Goal: Transaction & Acquisition: Book appointment/travel/reservation

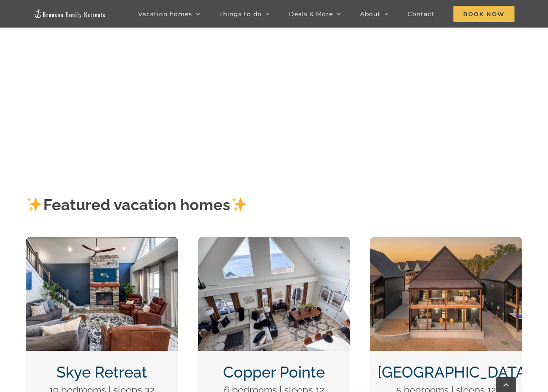
scroll to position [339, 0]
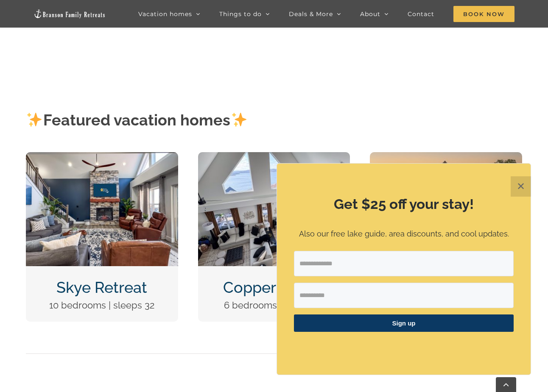
click at [522, 186] on button "✕" at bounding box center [521, 186] width 20 height 20
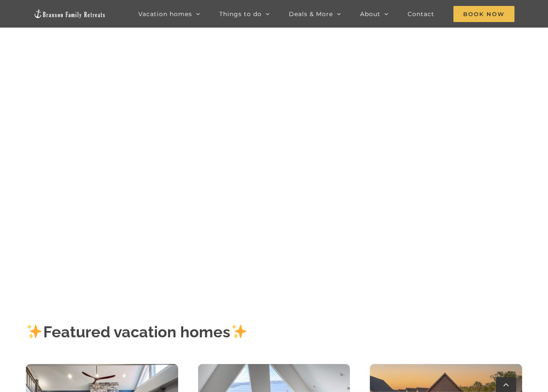
scroll to position [0, 0]
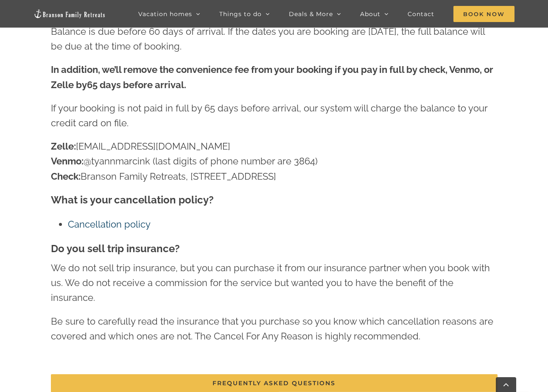
scroll to position [1240, 0]
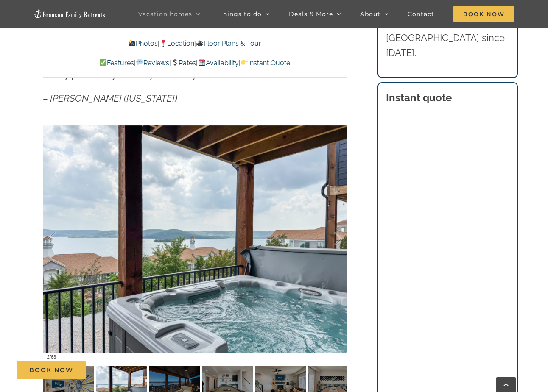
scroll to position [594, 0]
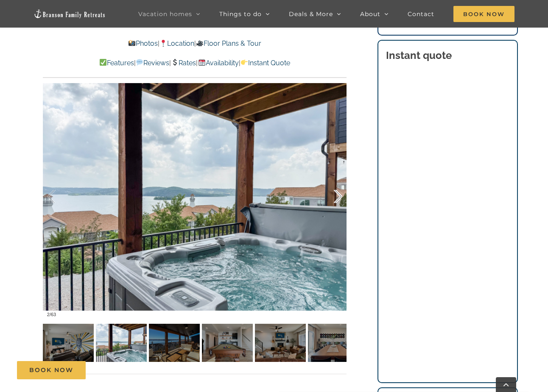
click at [339, 197] on div at bounding box center [329, 196] width 26 height 53
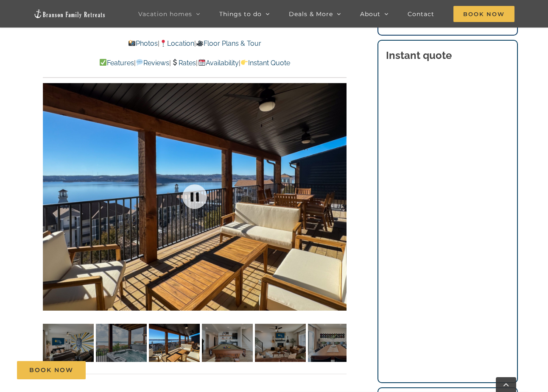
click at [340, 197] on div "3 / 63" at bounding box center [195, 196] width 304 height 249
click at [340, 197] on div at bounding box center [329, 196] width 26 height 53
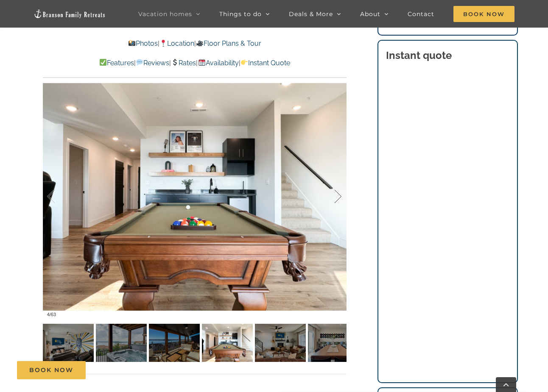
click at [341, 198] on div at bounding box center [329, 196] width 26 height 53
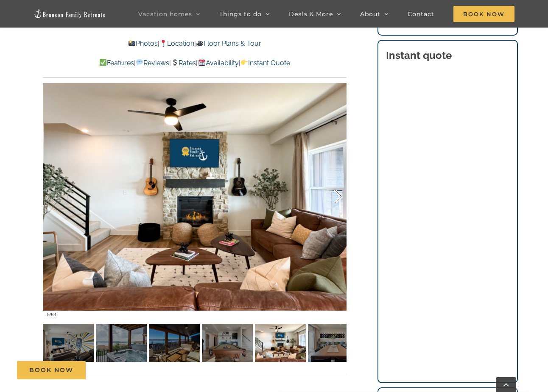
click at [341, 198] on div at bounding box center [329, 196] width 26 height 53
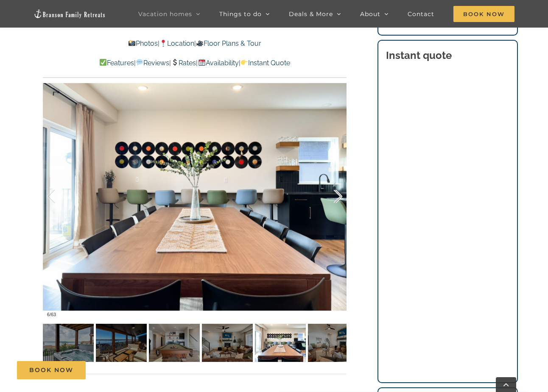
click at [341, 198] on div at bounding box center [329, 196] width 26 height 53
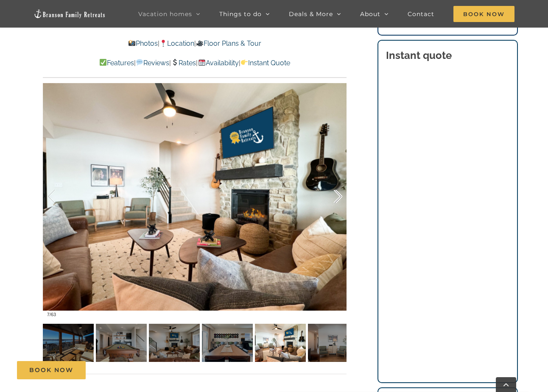
click at [341, 198] on div at bounding box center [329, 196] width 26 height 53
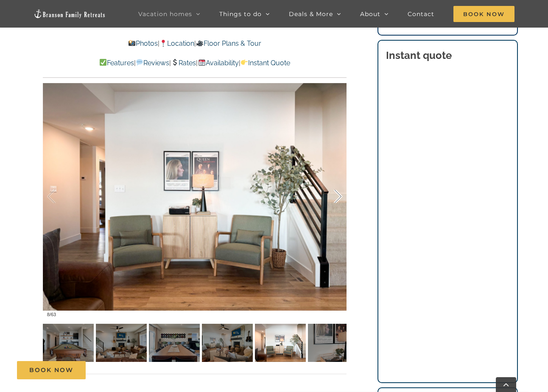
click at [341, 198] on div at bounding box center [329, 196] width 26 height 53
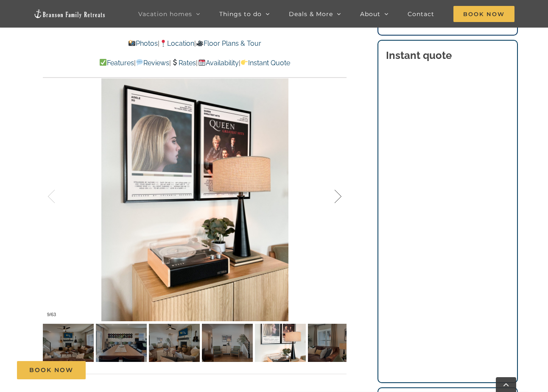
click at [341, 198] on div at bounding box center [329, 196] width 26 height 53
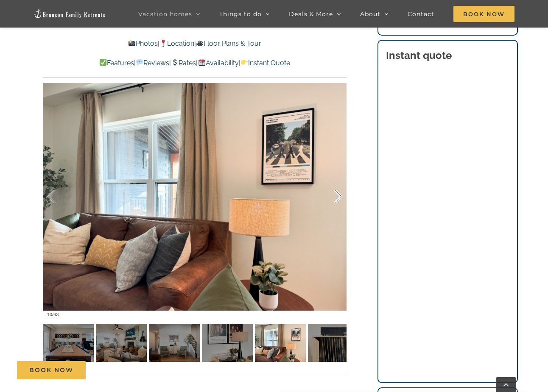
click at [341, 198] on div at bounding box center [329, 196] width 26 height 53
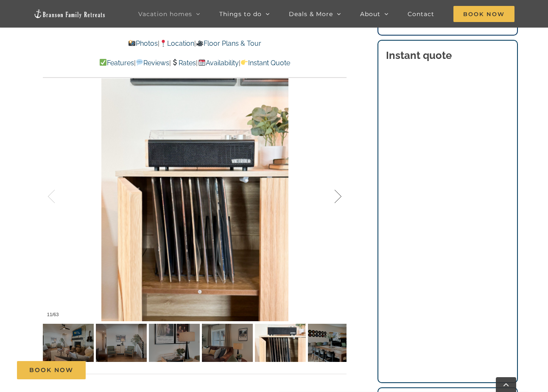
click at [341, 198] on div at bounding box center [329, 196] width 26 height 53
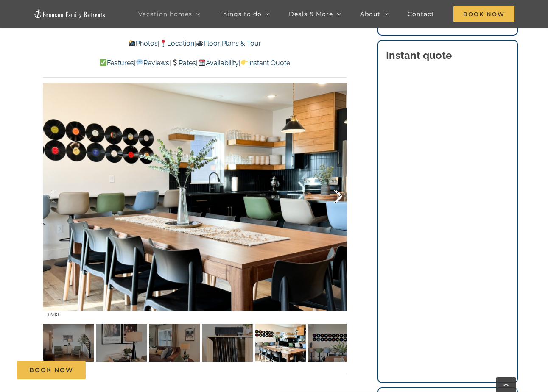
click at [341, 199] on div at bounding box center [329, 196] width 26 height 53
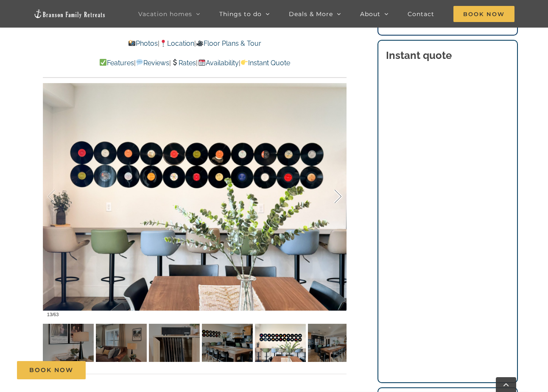
click at [341, 199] on div at bounding box center [329, 196] width 26 height 53
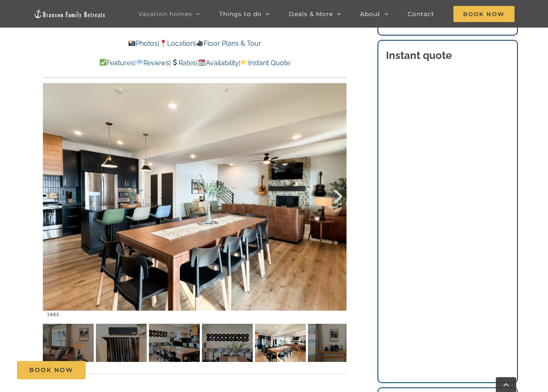
click at [341, 199] on div at bounding box center [329, 196] width 26 height 53
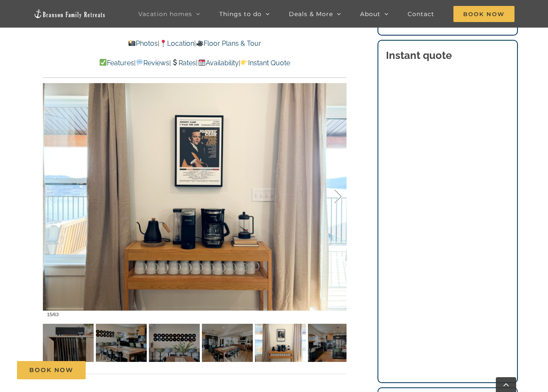
click at [341, 199] on div at bounding box center [329, 196] width 26 height 53
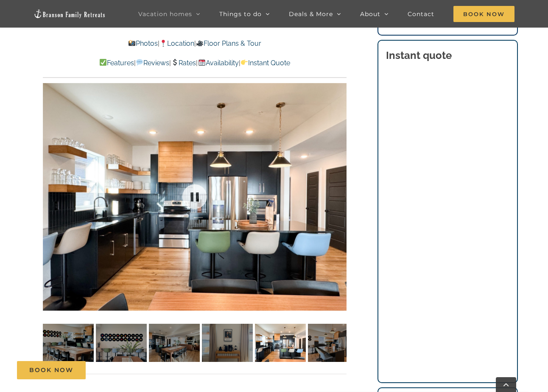
click at [341, 199] on div at bounding box center [195, 196] width 304 height 249
click at [340, 197] on div at bounding box center [329, 196] width 26 height 53
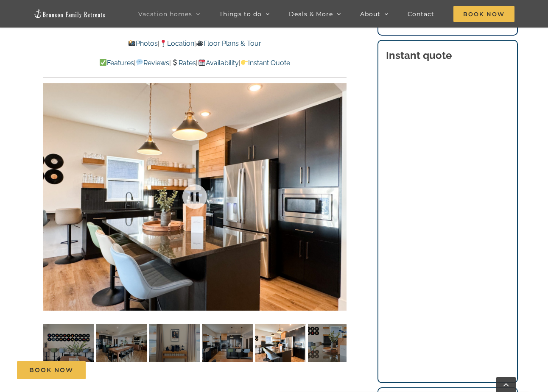
click at [340, 197] on div at bounding box center [195, 196] width 304 height 249
click at [338, 196] on div at bounding box center [329, 196] width 26 height 53
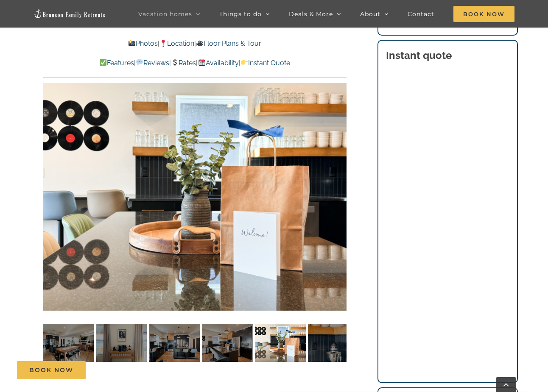
click at [341, 196] on div at bounding box center [354, 196] width 26 height 53
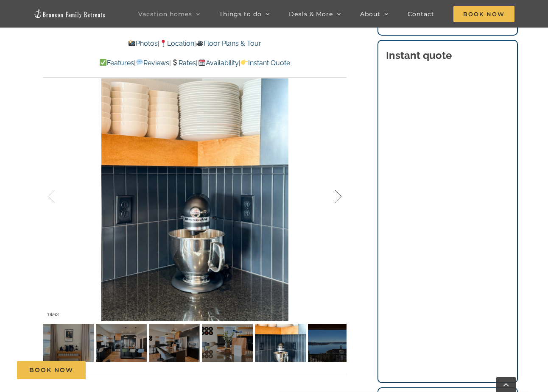
click at [339, 197] on div at bounding box center [329, 196] width 26 height 53
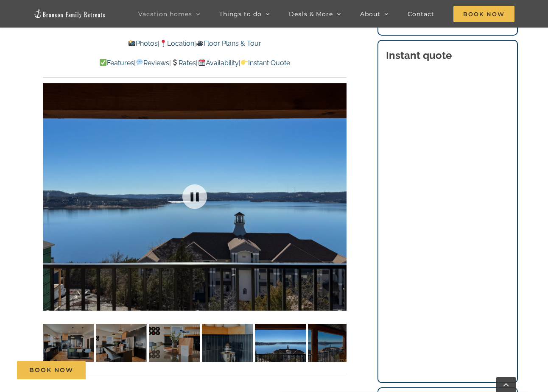
click at [340, 199] on div at bounding box center [195, 196] width 304 height 249
click at [337, 193] on div at bounding box center [329, 196] width 26 height 53
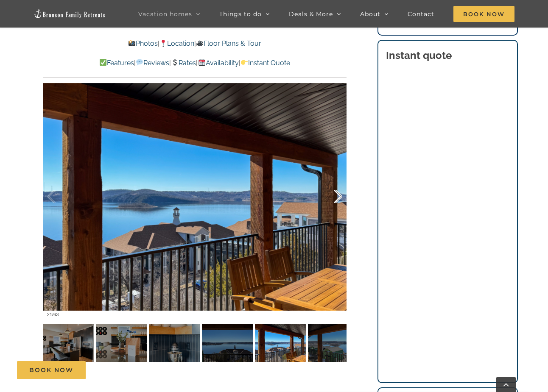
click at [341, 195] on div at bounding box center [329, 196] width 26 height 53
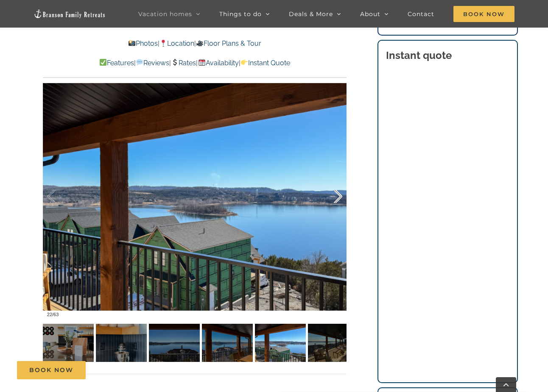
click at [341, 195] on div at bounding box center [329, 196] width 26 height 53
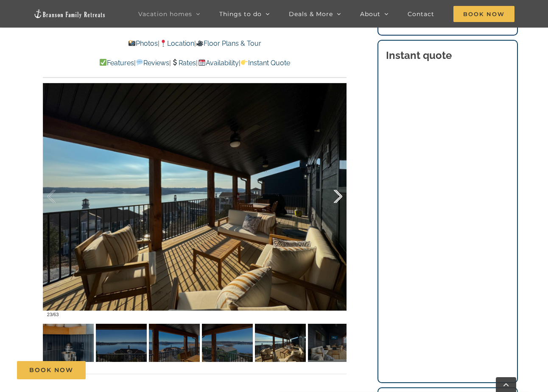
click at [341, 195] on div at bounding box center [329, 196] width 26 height 53
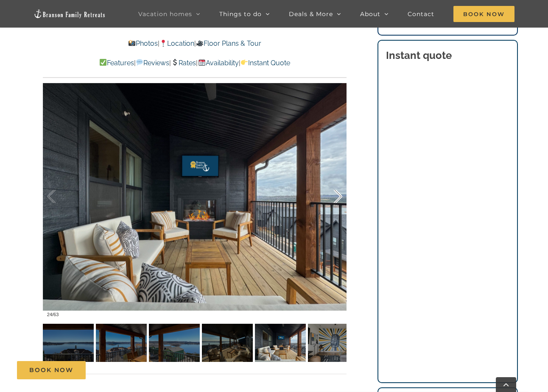
click at [341, 195] on div at bounding box center [329, 196] width 26 height 53
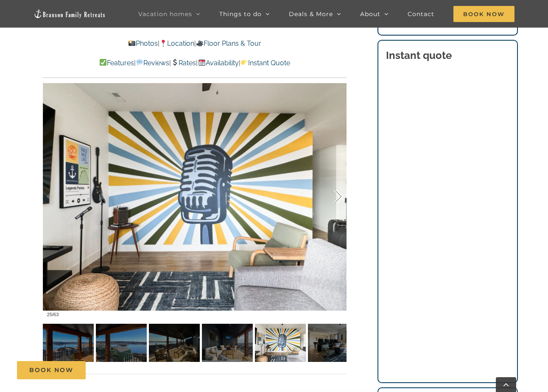
click at [341, 195] on div at bounding box center [329, 196] width 26 height 53
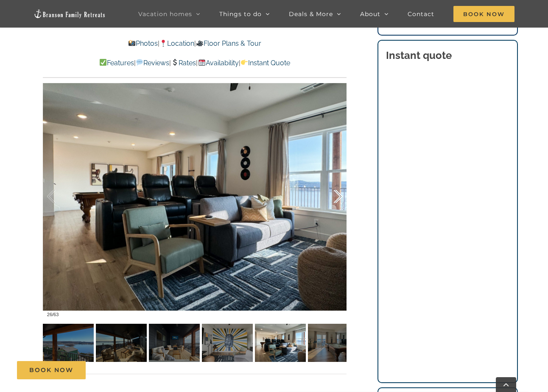
click at [337, 196] on div at bounding box center [329, 196] width 26 height 53
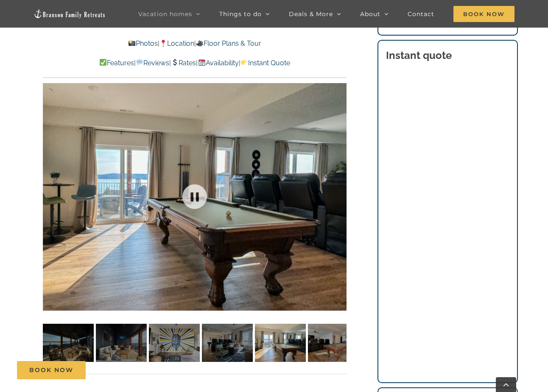
click at [337, 196] on div at bounding box center [195, 196] width 304 height 249
click at [337, 196] on div at bounding box center [329, 196] width 26 height 53
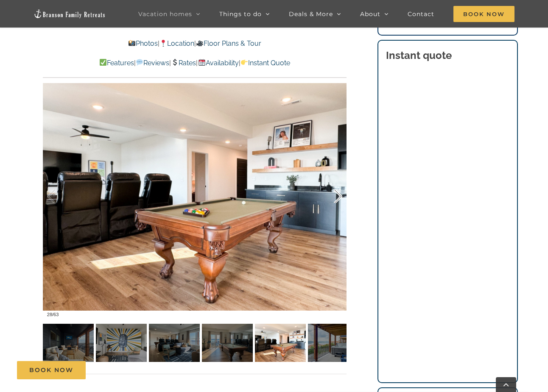
click at [341, 195] on div at bounding box center [329, 196] width 26 height 53
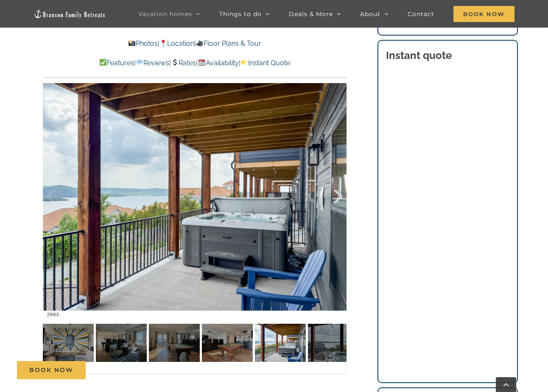
click at [341, 195] on div at bounding box center [329, 196] width 26 height 53
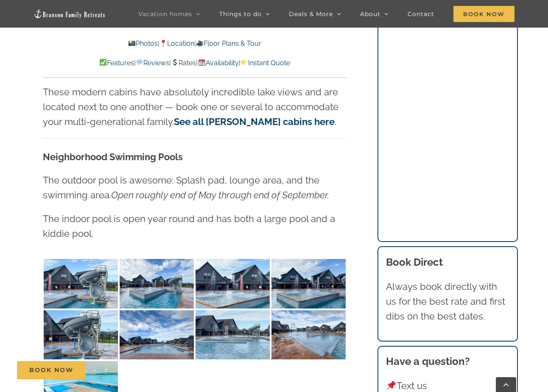
scroll to position [1823, 0]
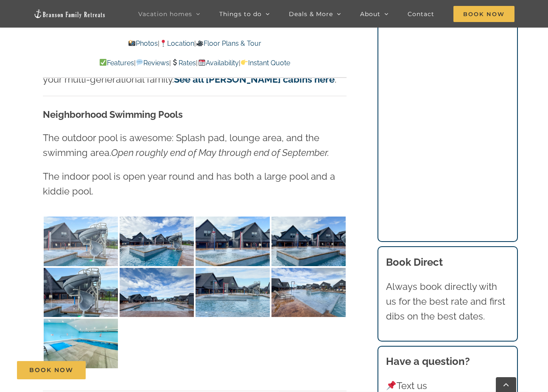
click at [83, 244] on img at bounding box center [81, 242] width 74 height 50
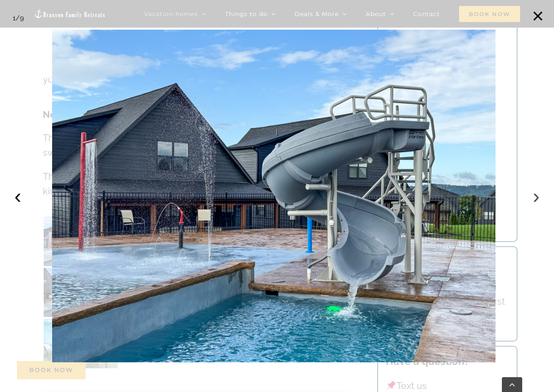
click at [538, 198] on button "›" at bounding box center [536, 196] width 19 height 19
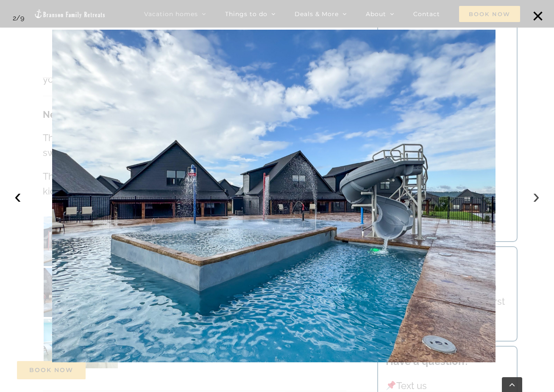
click at [537, 198] on button "›" at bounding box center [536, 196] width 19 height 19
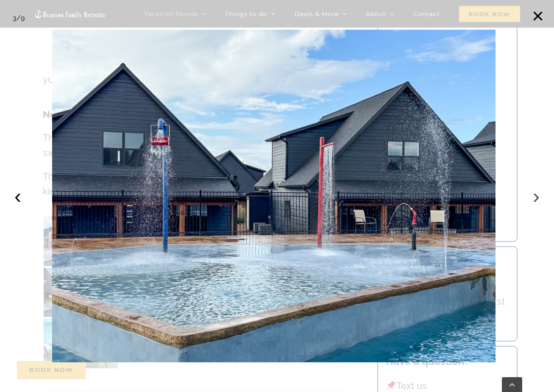
click at [537, 198] on button "›" at bounding box center [536, 196] width 19 height 19
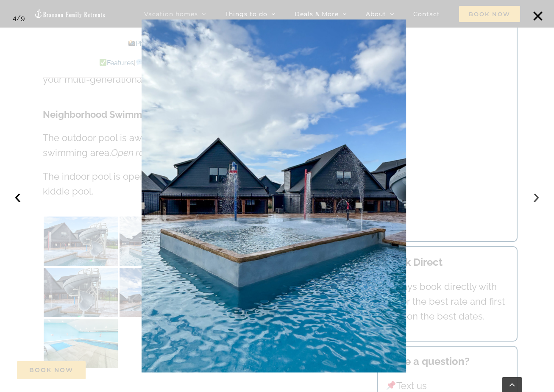
click at [537, 198] on button "›" at bounding box center [536, 196] width 19 height 19
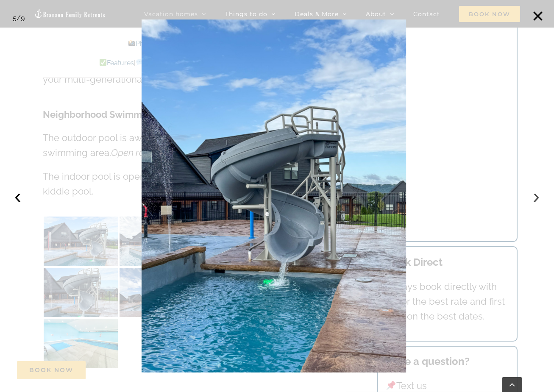
click at [537, 198] on button "›" at bounding box center [536, 196] width 19 height 19
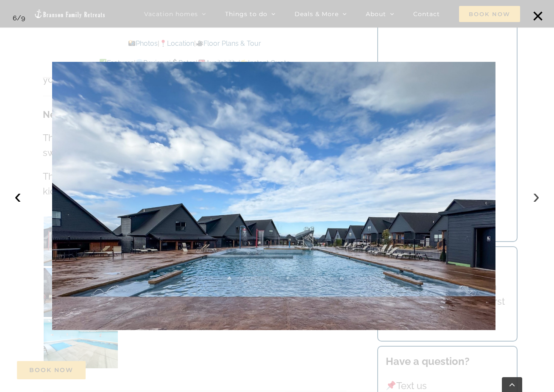
click at [537, 198] on button "›" at bounding box center [536, 196] width 19 height 19
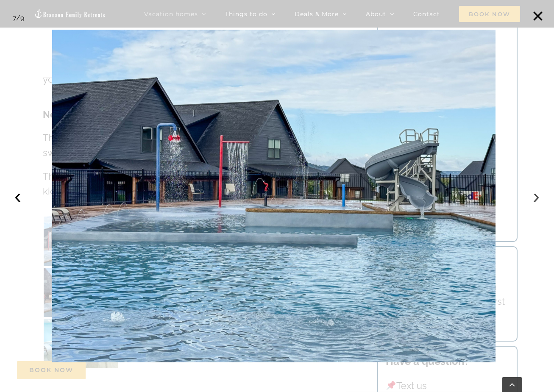
click at [538, 198] on button "›" at bounding box center [536, 196] width 19 height 19
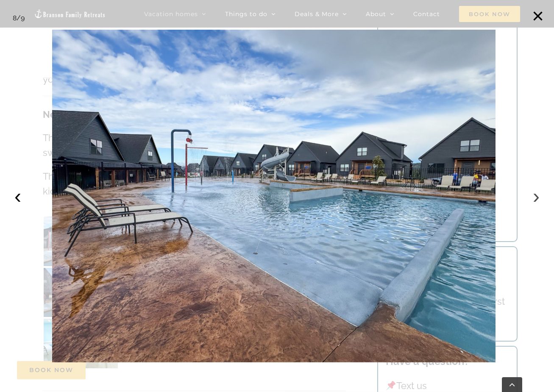
click at [538, 198] on button "›" at bounding box center [536, 196] width 19 height 19
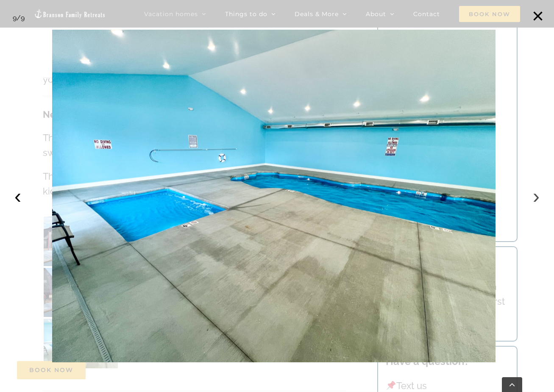
click at [538, 198] on button "›" at bounding box center [536, 196] width 19 height 19
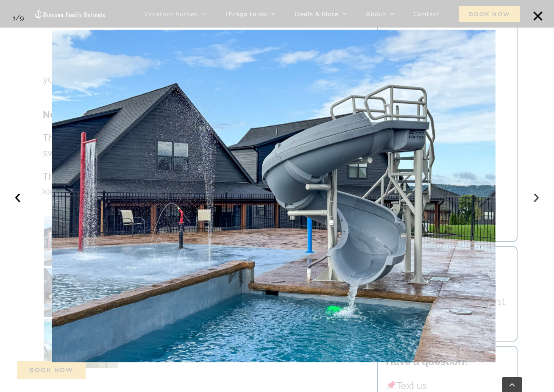
click at [538, 198] on button "›" at bounding box center [536, 196] width 19 height 19
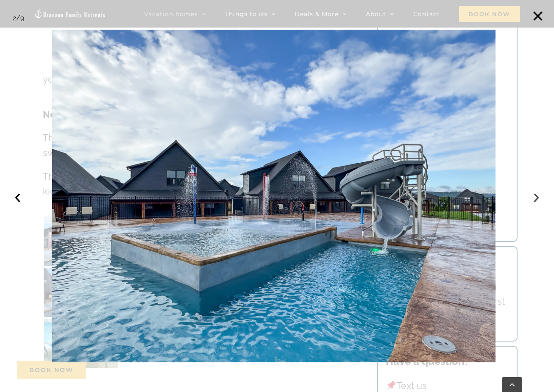
click at [538, 198] on button "›" at bounding box center [536, 196] width 19 height 19
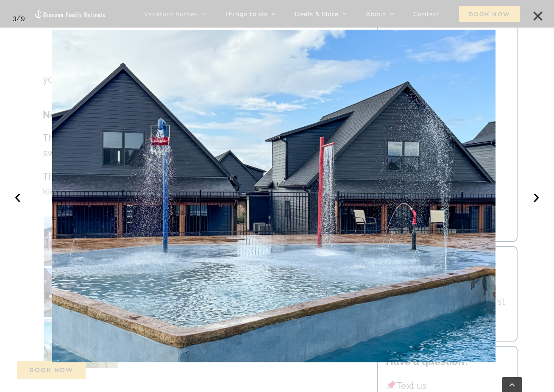
click at [537, 14] on button "×" at bounding box center [538, 16] width 19 height 19
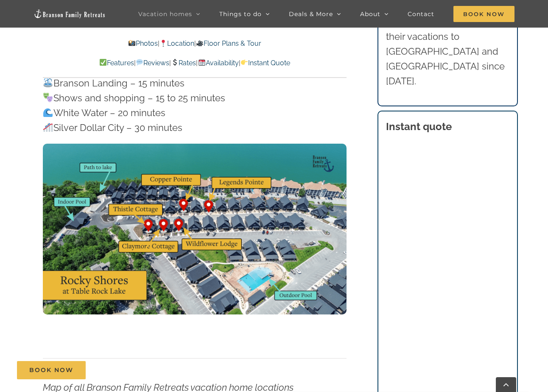
scroll to position [2417, 0]
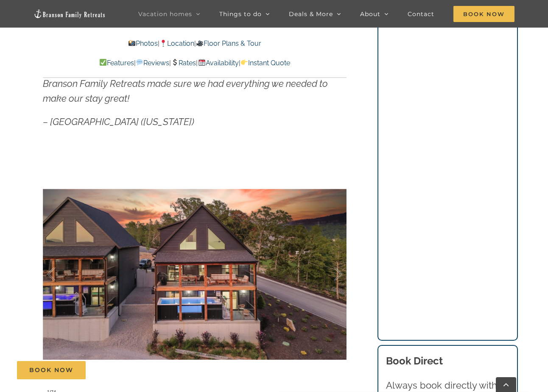
scroll to position [636, 0]
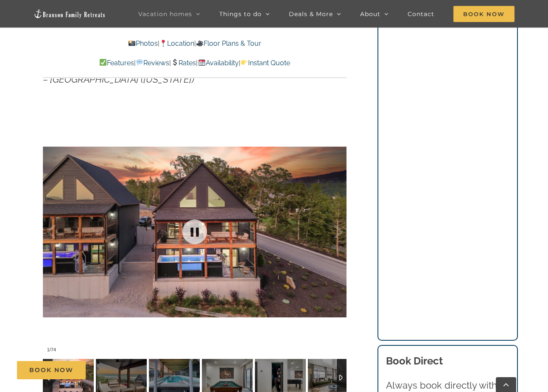
click at [199, 271] on div at bounding box center [195, 231] width 304 height 249
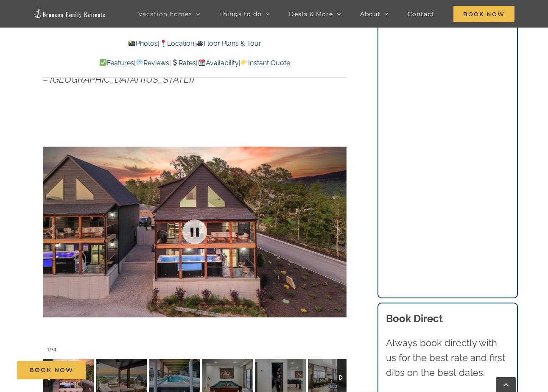
scroll to position [763, 0]
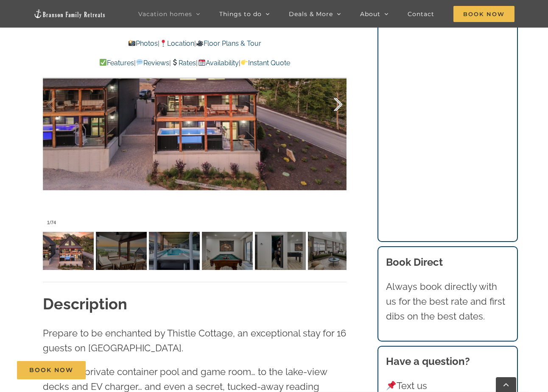
click at [337, 103] on div at bounding box center [329, 104] width 26 height 53
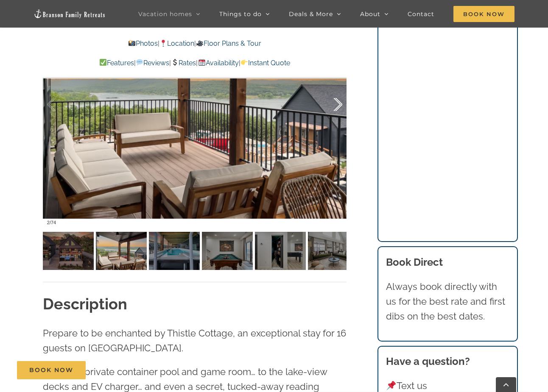
click at [337, 103] on div at bounding box center [329, 104] width 26 height 53
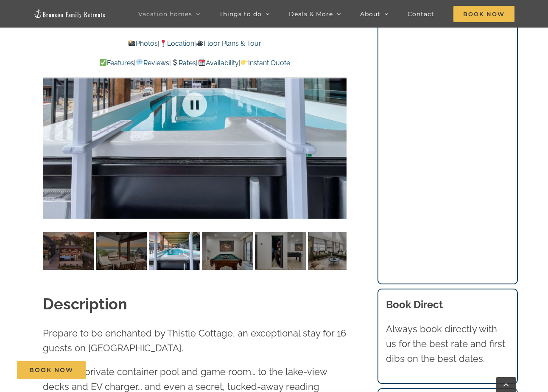
scroll to position [721, 0]
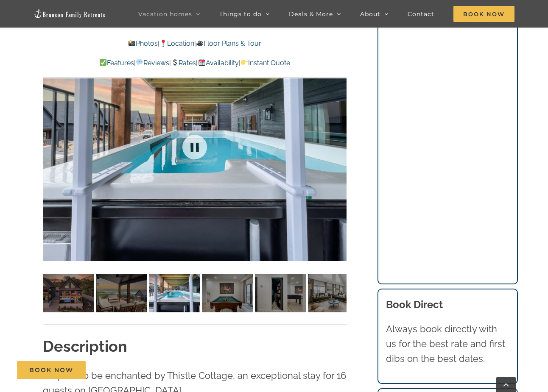
click at [338, 145] on div at bounding box center [195, 146] width 304 height 249
click at [339, 147] on div at bounding box center [329, 147] width 26 height 53
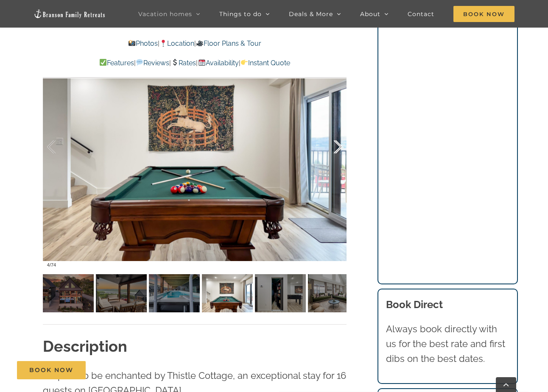
click at [339, 147] on div at bounding box center [329, 147] width 26 height 53
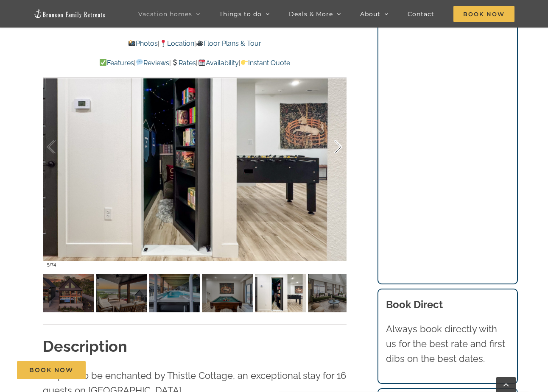
click at [339, 147] on div at bounding box center [329, 147] width 26 height 53
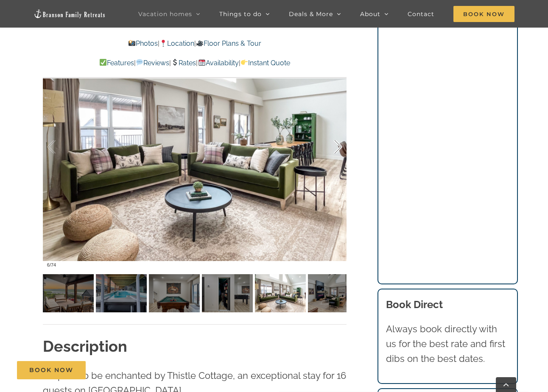
click at [339, 147] on div at bounding box center [329, 147] width 26 height 53
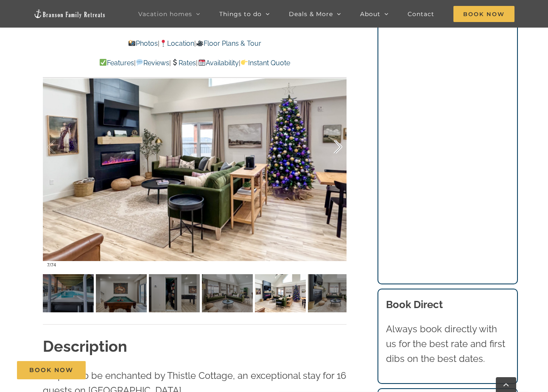
click at [339, 147] on div at bounding box center [329, 147] width 26 height 53
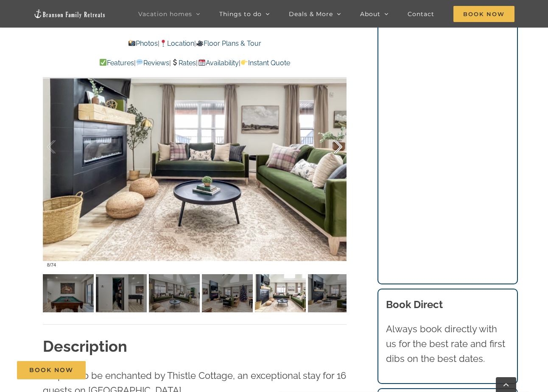
click at [338, 145] on div at bounding box center [329, 147] width 26 height 53
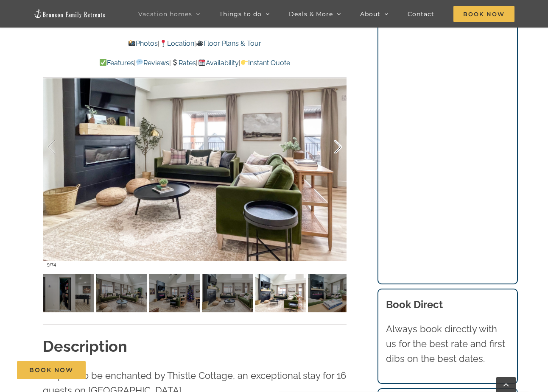
click at [338, 145] on div at bounding box center [329, 147] width 26 height 53
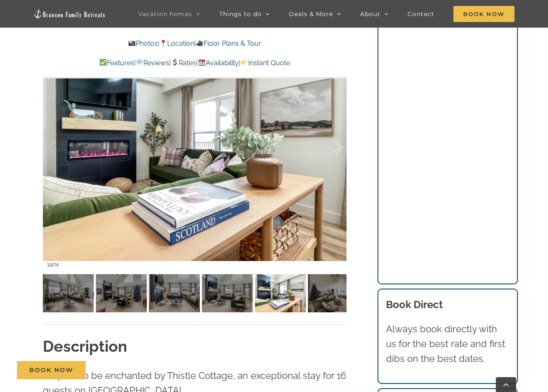
click at [338, 145] on div at bounding box center [329, 147] width 26 height 53
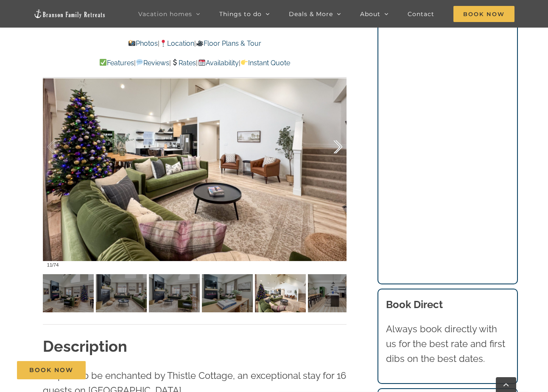
click at [338, 145] on div at bounding box center [329, 147] width 26 height 53
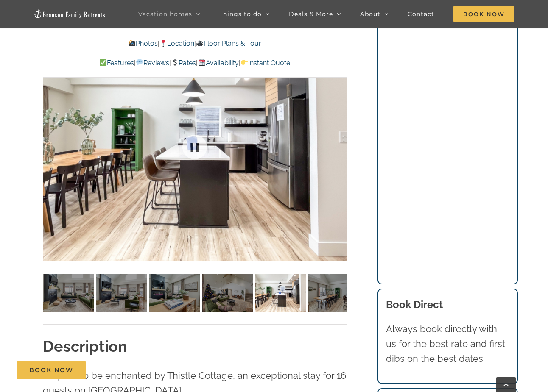
click at [338, 145] on div at bounding box center [195, 146] width 304 height 249
click at [336, 147] on div at bounding box center [329, 147] width 26 height 53
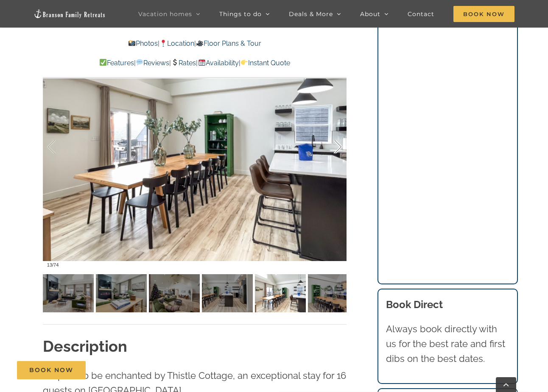
click at [339, 147] on div at bounding box center [329, 147] width 26 height 53
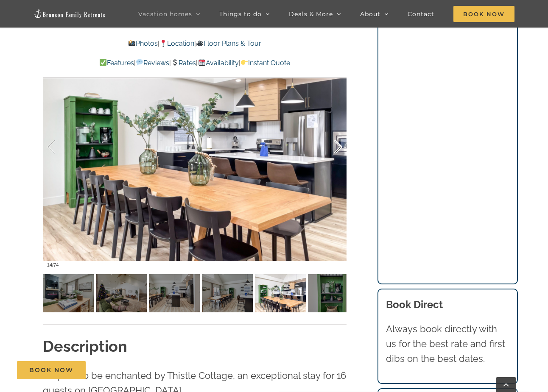
click at [339, 147] on div at bounding box center [329, 147] width 26 height 53
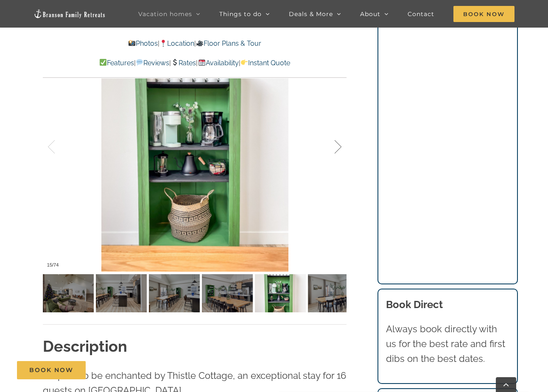
click at [339, 147] on div at bounding box center [329, 147] width 26 height 53
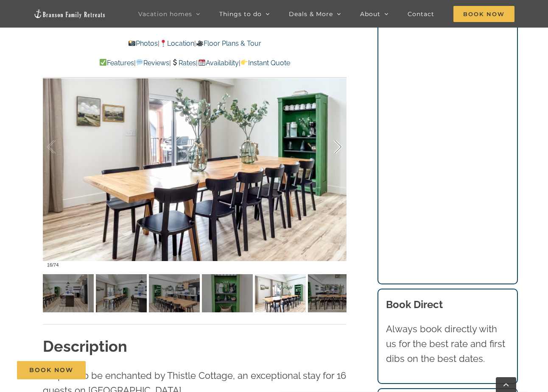
click at [339, 147] on div at bounding box center [329, 147] width 26 height 53
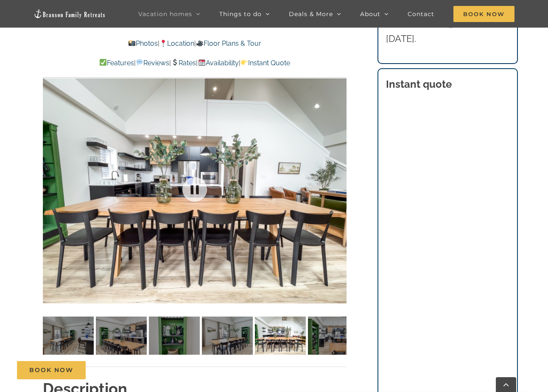
scroll to position [636, 0]
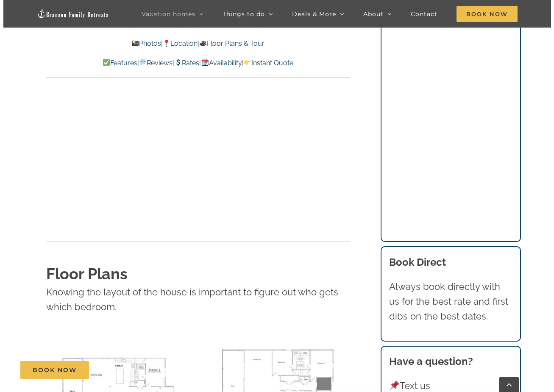
scroll to position [3138, 0]
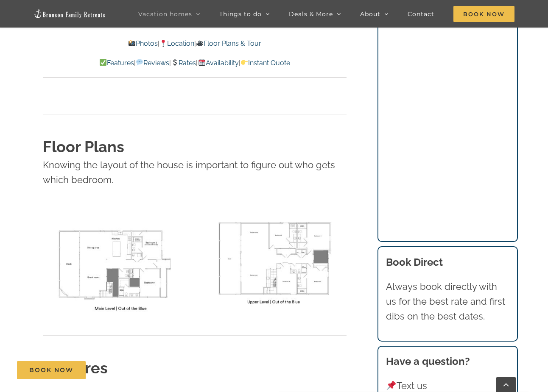
click at [121, 225] on img at bounding box center [116, 263] width 146 height 112
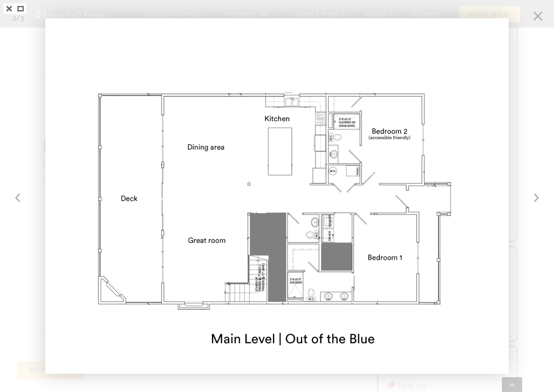
click at [535, 198] on div at bounding box center [277, 196] width 554 height 392
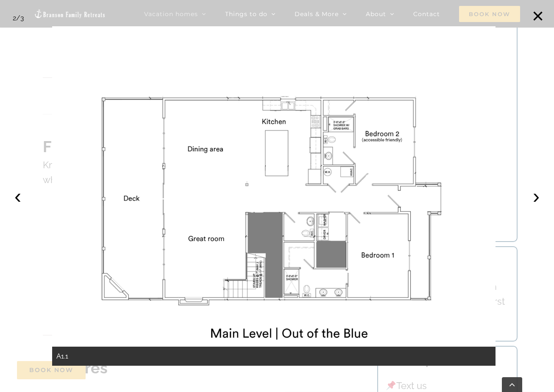
click at [350, 315] on img at bounding box center [274, 196] width 444 height 340
click at [20, 198] on button "‹" at bounding box center [17, 196] width 19 height 19
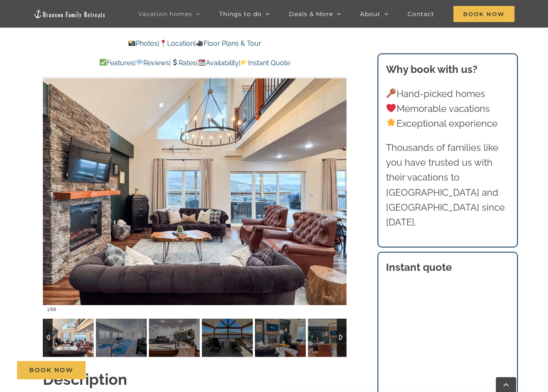
scroll to position [763, 0]
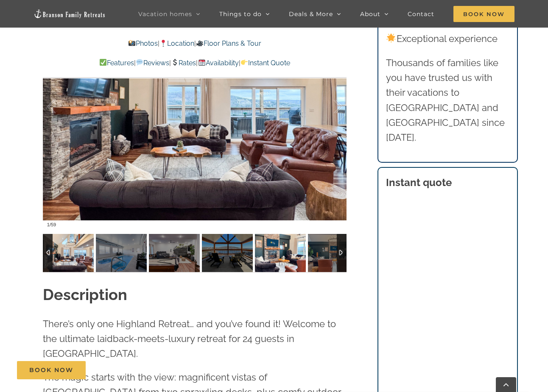
click at [271, 260] on img at bounding box center [280, 253] width 51 height 38
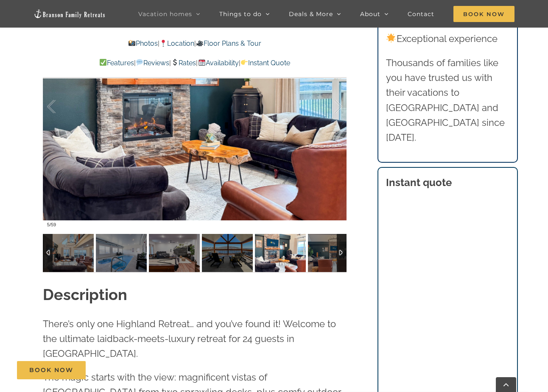
click at [302, 257] on img at bounding box center [280, 253] width 51 height 38
click at [315, 257] on img at bounding box center [333, 253] width 51 height 38
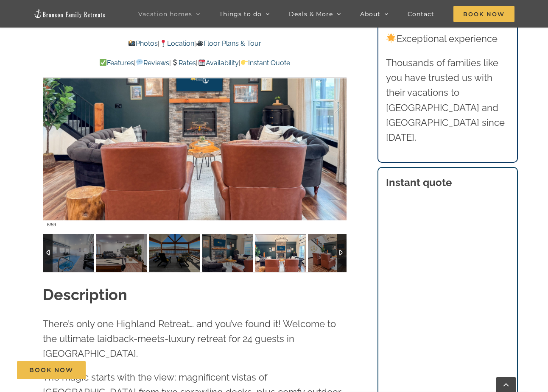
click at [340, 253] on div at bounding box center [342, 253] width 10 height 38
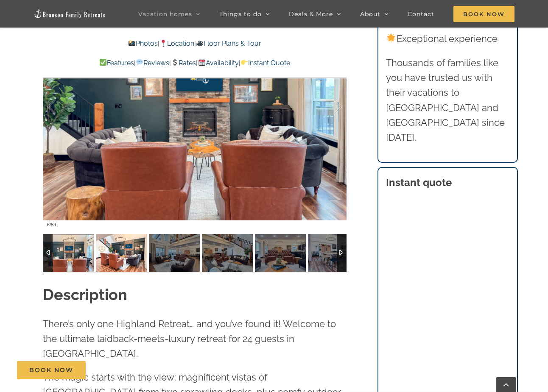
click at [121, 264] on img at bounding box center [121, 253] width 51 height 38
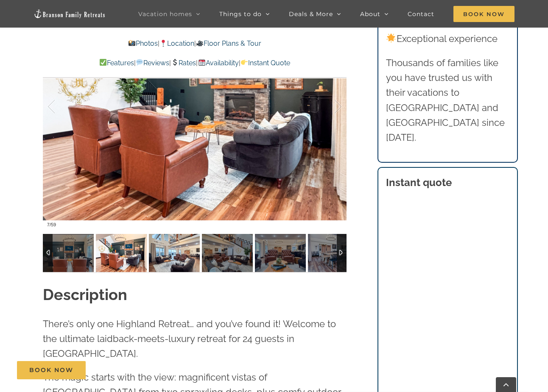
click at [152, 262] on img at bounding box center [174, 253] width 51 height 38
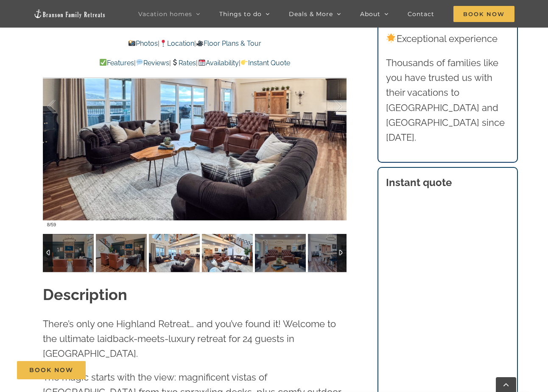
click at [223, 260] on img at bounding box center [227, 253] width 51 height 38
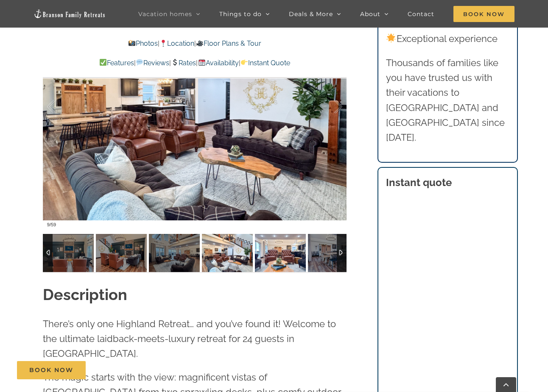
click at [273, 261] on img at bounding box center [280, 253] width 51 height 38
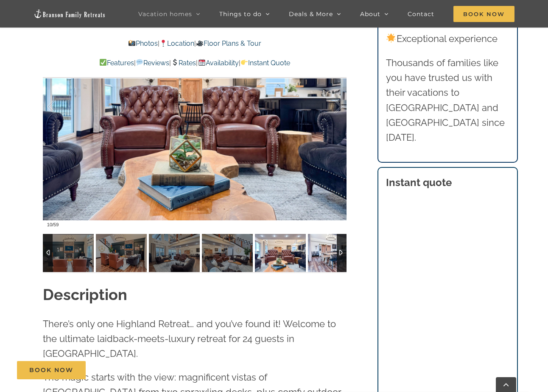
click at [321, 257] on img at bounding box center [333, 253] width 51 height 38
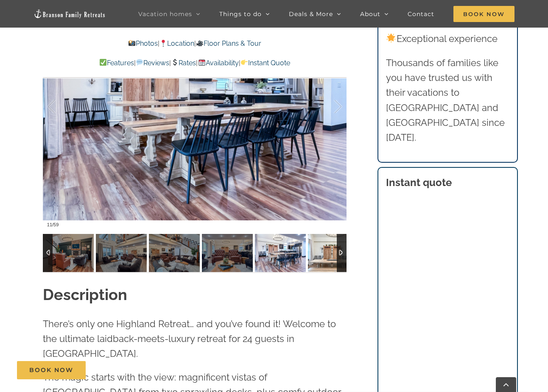
scroll to position [678, 0]
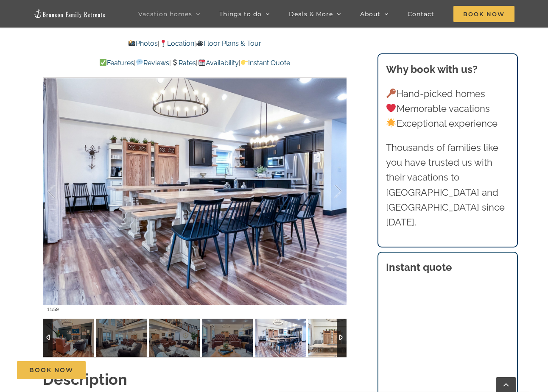
click at [335, 335] on img at bounding box center [333, 338] width 51 height 38
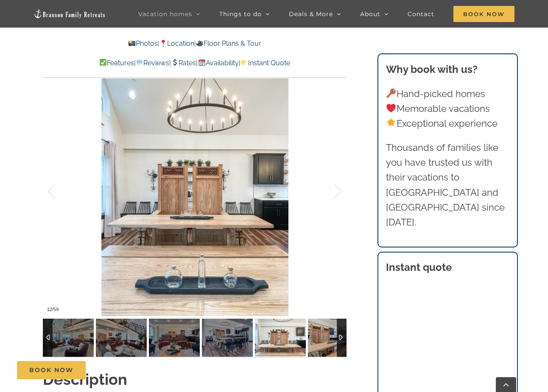
click at [337, 338] on div at bounding box center [342, 338] width 10 height 38
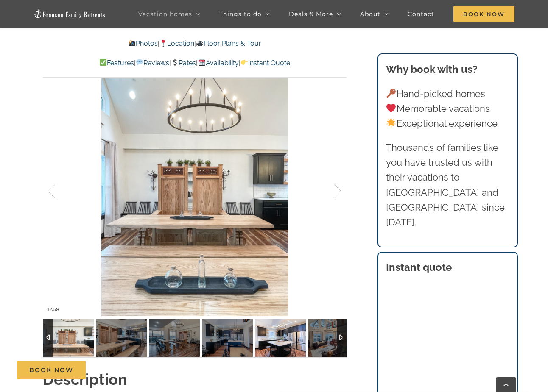
click at [275, 346] on img at bounding box center [280, 338] width 51 height 38
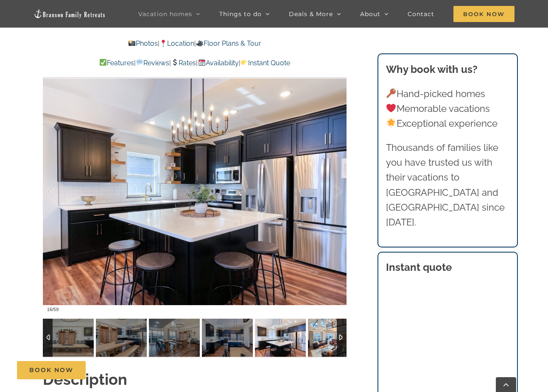
click at [325, 344] on img at bounding box center [333, 338] width 51 height 38
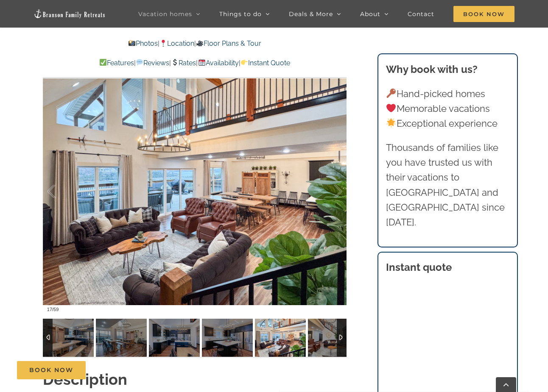
click at [341, 337] on div at bounding box center [342, 338] width 10 height 38
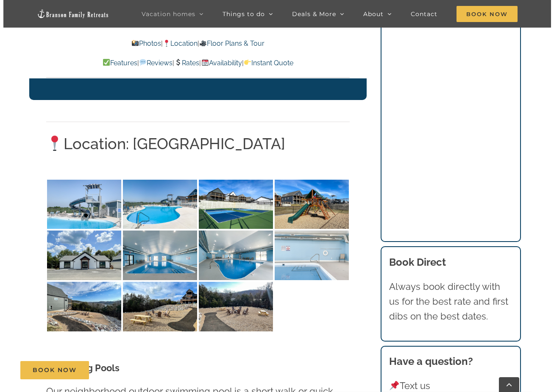
scroll to position [1993, 0]
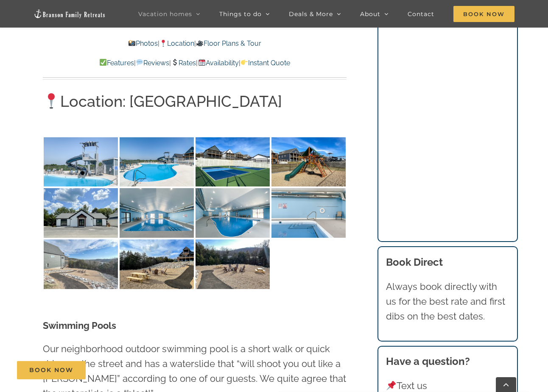
click at [76, 257] on img at bounding box center [81, 265] width 74 height 50
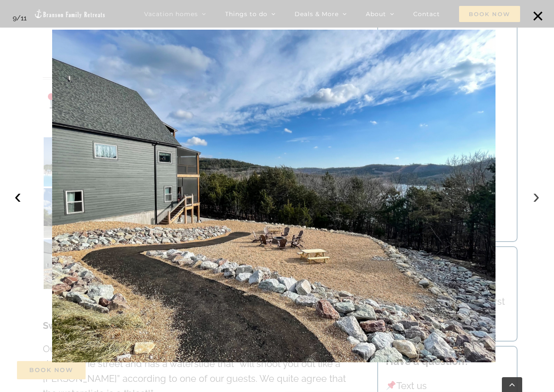
click at [534, 199] on button "›" at bounding box center [536, 196] width 19 height 19
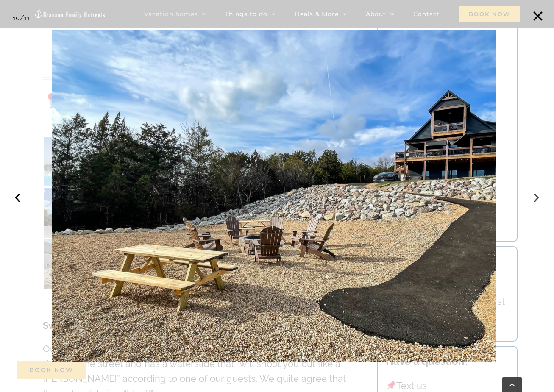
click at [534, 197] on button "›" at bounding box center [536, 196] width 19 height 19
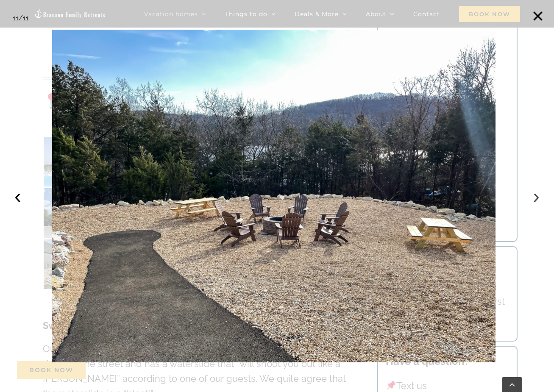
click at [534, 198] on button "›" at bounding box center [536, 196] width 19 height 19
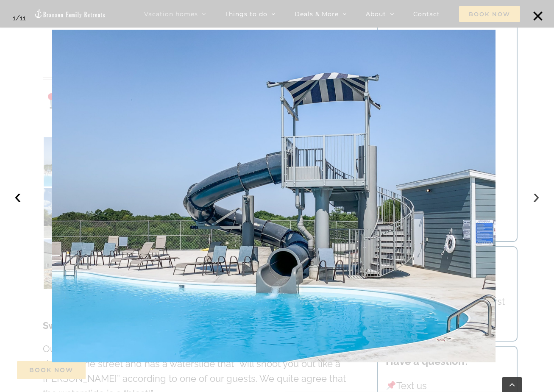
click at [534, 198] on button "›" at bounding box center [536, 196] width 19 height 19
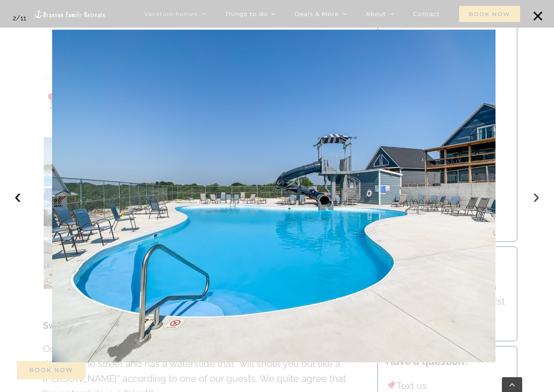
click at [534, 198] on button "›" at bounding box center [536, 196] width 19 height 19
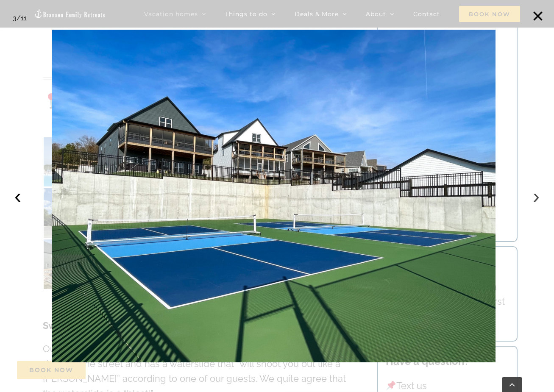
click at [534, 198] on button "›" at bounding box center [536, 196] width 19 height 19
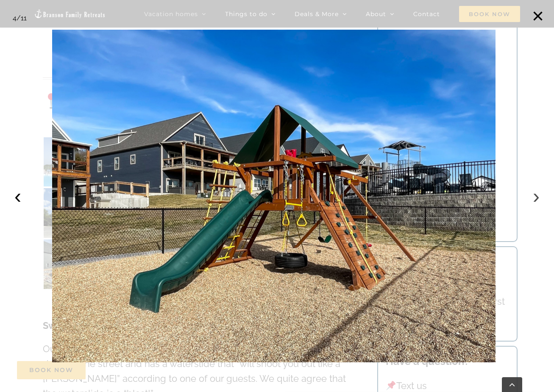
click at [534, 198] on button "›" at bounding box center [536, 196] width 19 height 19
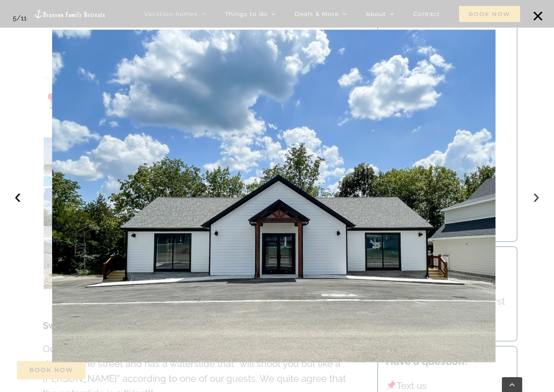
click at [534, 198] on button "›" at bounding box center [536, 196] width 19 height 19
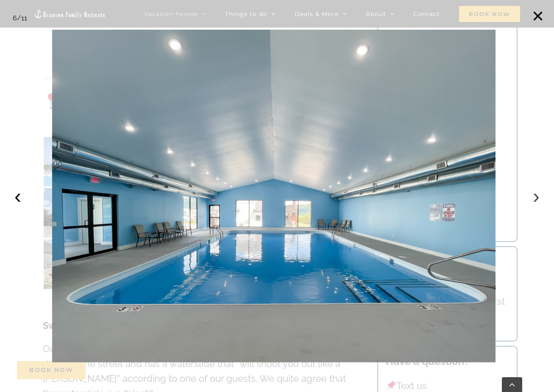
click at [534, 198] on button "›" at bounding box center [536, 196] width 19 height 19
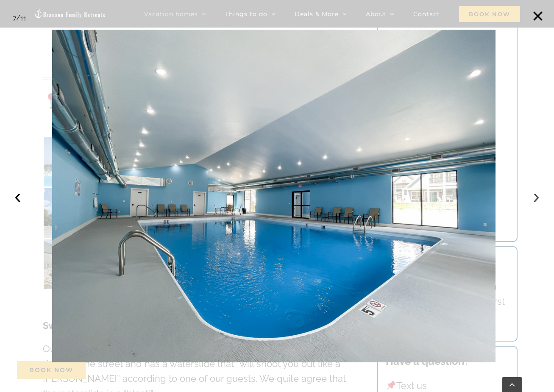
click at [534, 198] on button "›" at bounding box center [536, 196] width 19 height 19
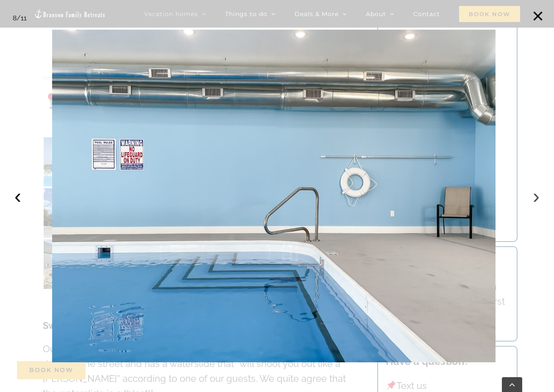
click at [534, 198] on button "›" at bounding box center [536, 196] width 19 height 19
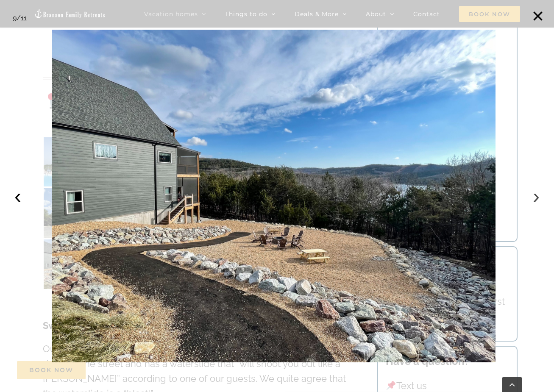
click at [534, 198] on button "›" at bounding box center [536, 196] width 19 height 19
